Goal: Transaction & Acquisition: Purchase product/service

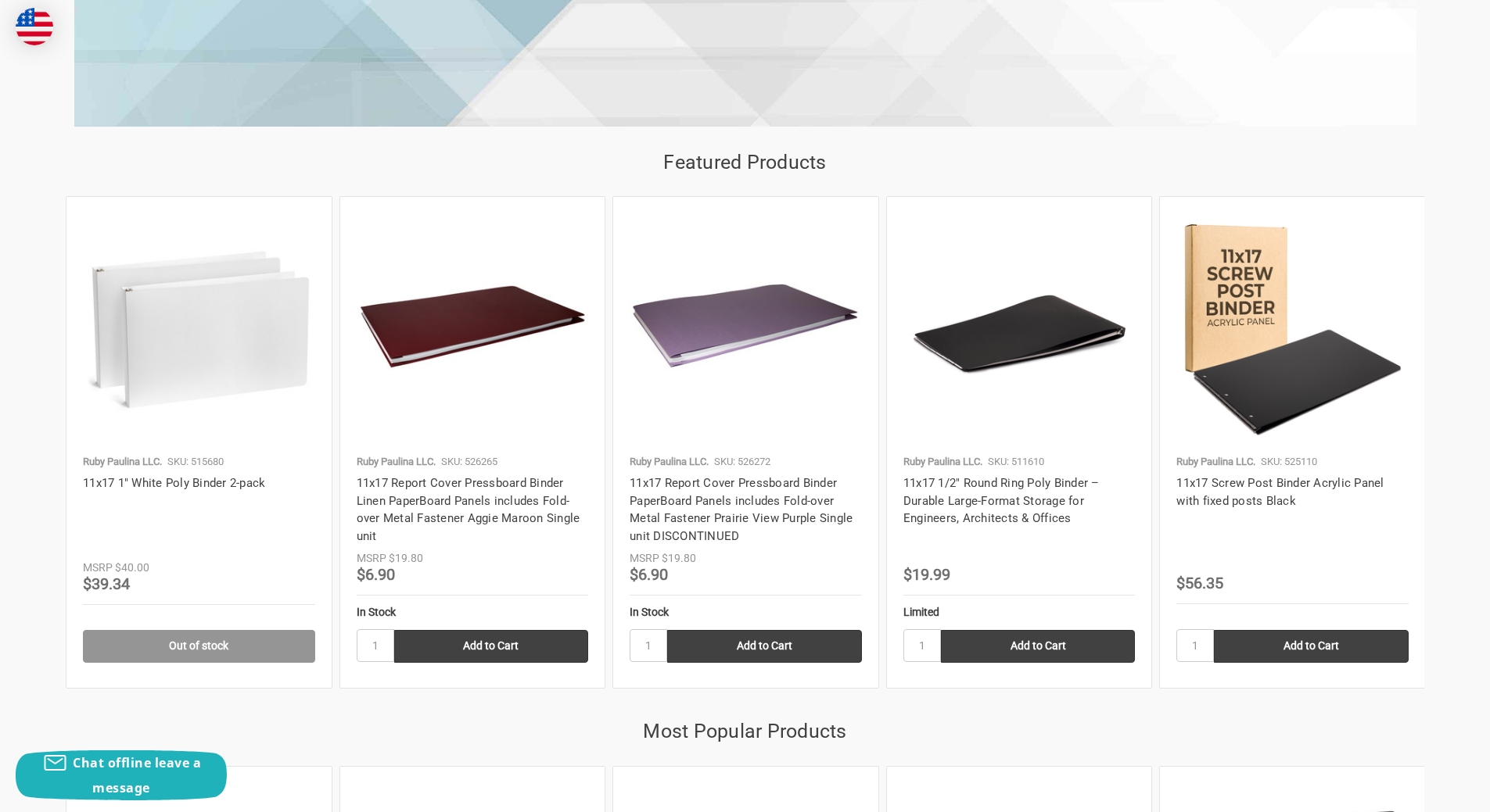
scroll to position [1485, 0]
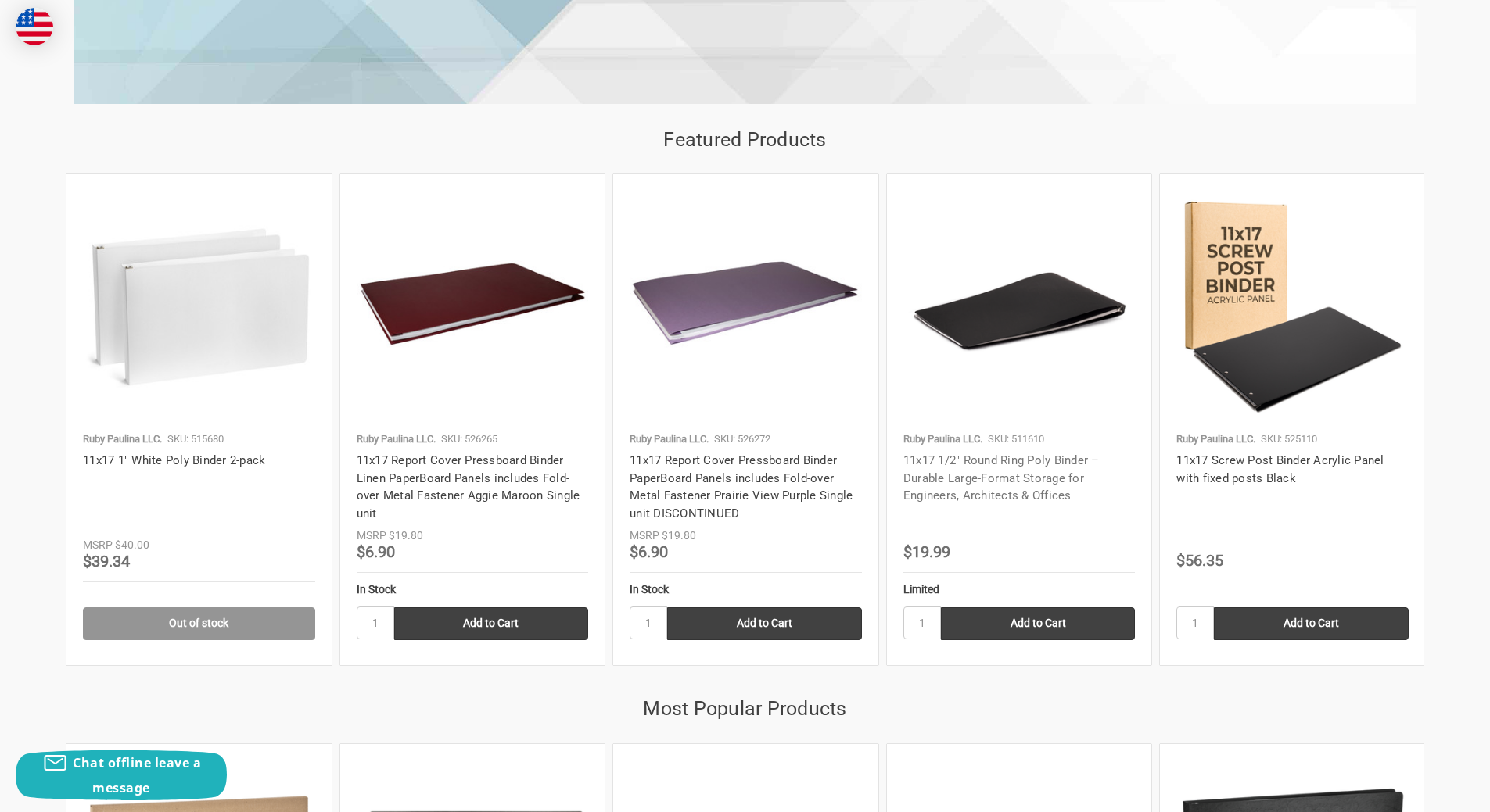
click at [984, 480] on link "11x17 1/2" Round Ring Poly Binder – Durable Large-Format Storage for Engineers,…" at bounding box center [1002, 478] width 196 height 49
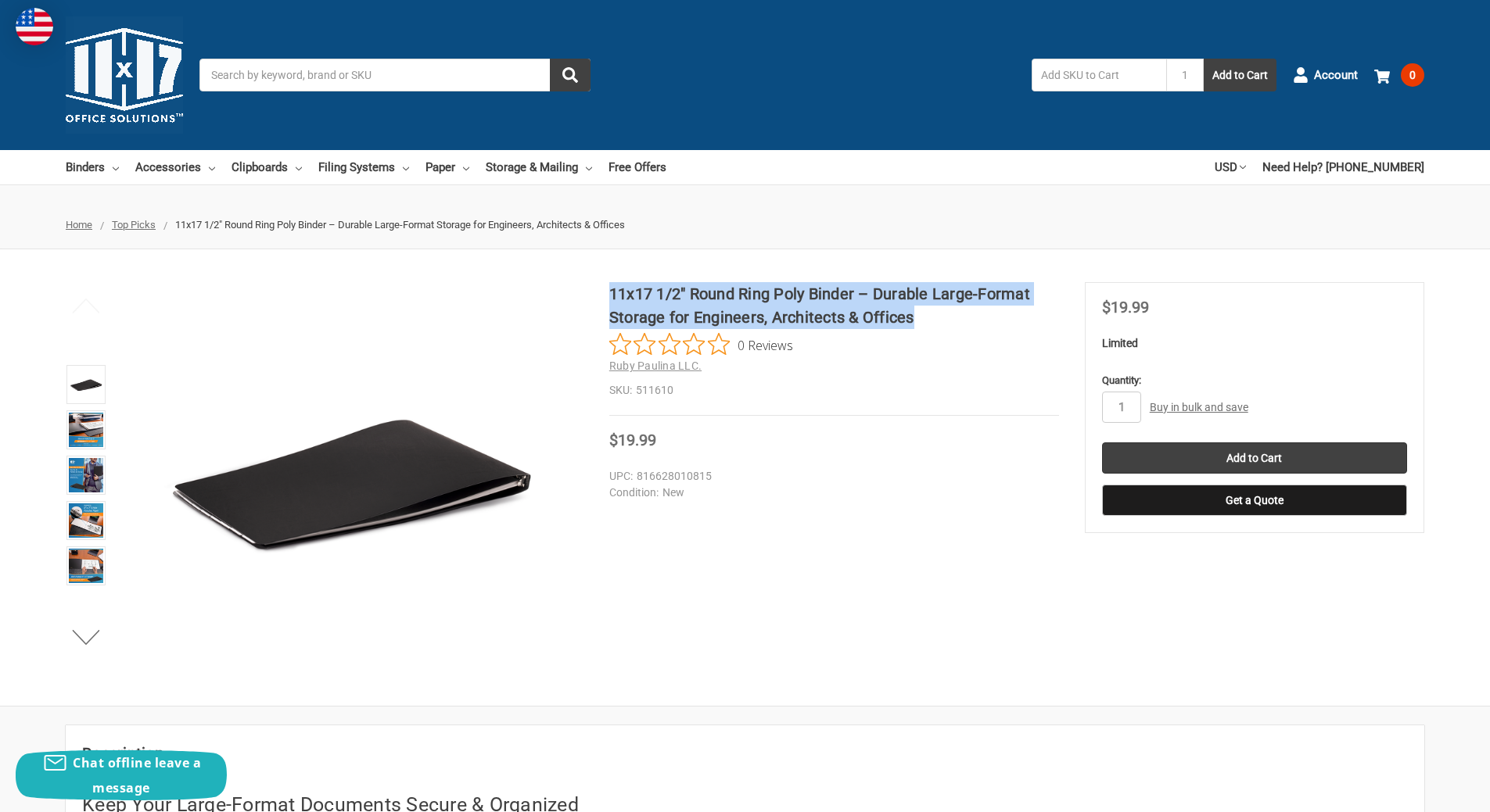
drag, startPoint x: 611, startPoint y: 290, endPoint x: 1024, endPoint y: 315, distance: 413.8
click at [1024, 315] on h1 "11x17 1/2" Round Ring Poly Binder – Durable Large-Format Storage for Engineers,…" at bounding box center [834, 305] width 450 height 47
copy h1 "11x17 1/2" Round Ring Poly Binder – Durable Large-Format Storage for Engineers,…"
